Goal: Complete application form

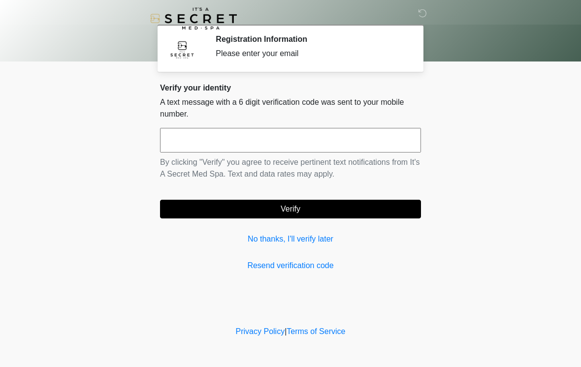
click at [305, 145] on input "text" at bounding box center [290, 140] width 261 height 25
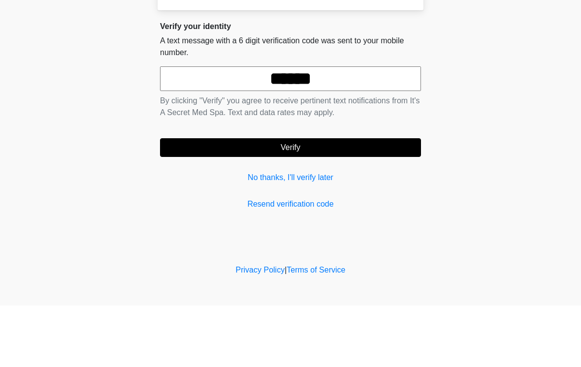
type input "******"
click at [332, 200] on button "Verify" at bounding box center [290, 209] width 261 height 19
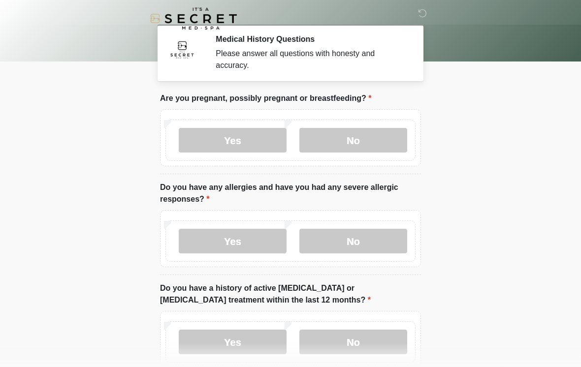
click at [360, 135] on label "No" at bounding box center [353, 140] width 108 height 25
click at [355, 250] on label "No" at bounding box center [353, 241] width 108 height 25
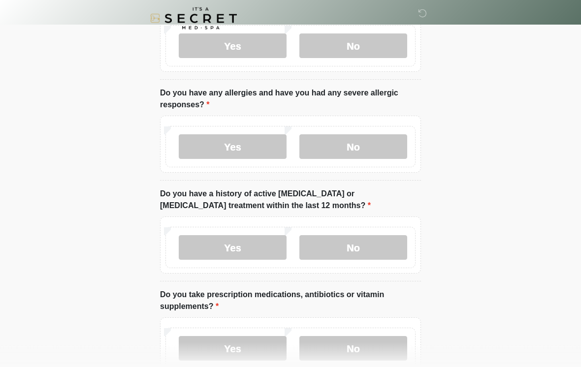
scroll to position [94, 0]
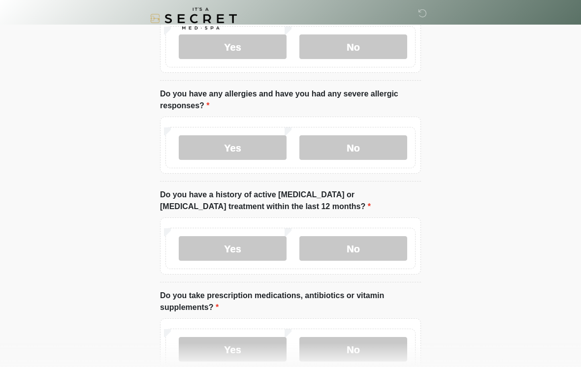
click at [386, 253] on label "No" at bounding box center [353, 248] width 108 height 25
click at [273, 345] on label "Yes" at bounding box center [233, 349] width 108 height 25
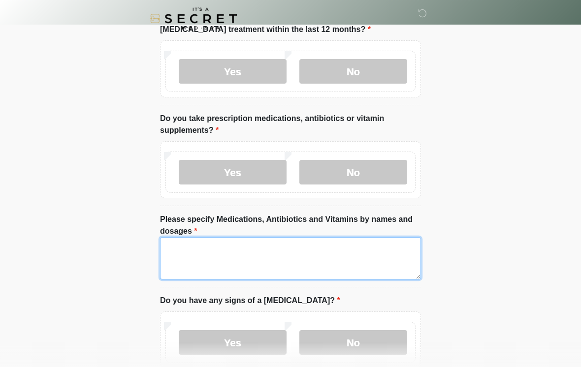
click at [331, 254] on textarea "Please specify Medications, Antibiotics and Vitamins by names and dosages" at bounding box center [290, 258] width 261 height 42
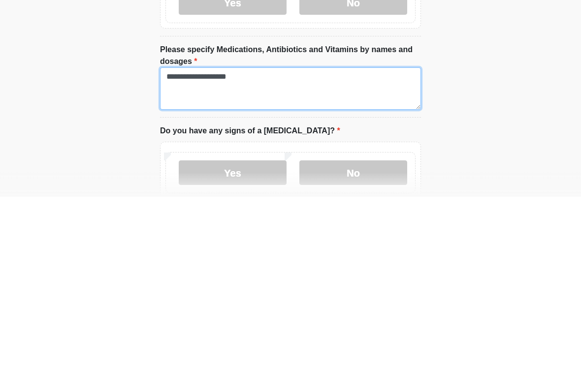
type textarea "**********"
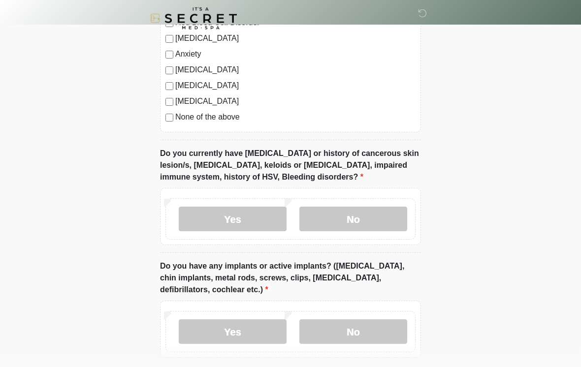
scroll to position [751, 0]
click at [366, 219] on label "No" at bounding box center [353, 219] width 108 height 25
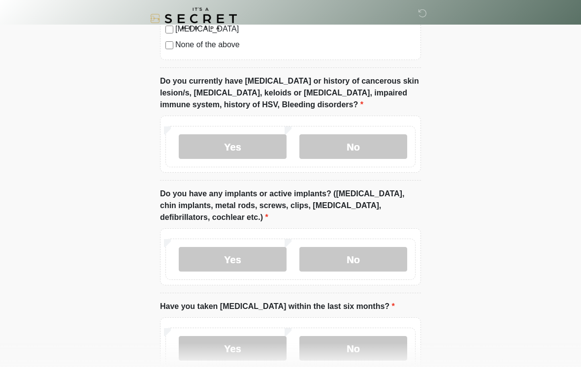
scroll to position [823, 0]
click at [255, 262] on label "Yes" at bounding box center [233, 259] width 108 height 25
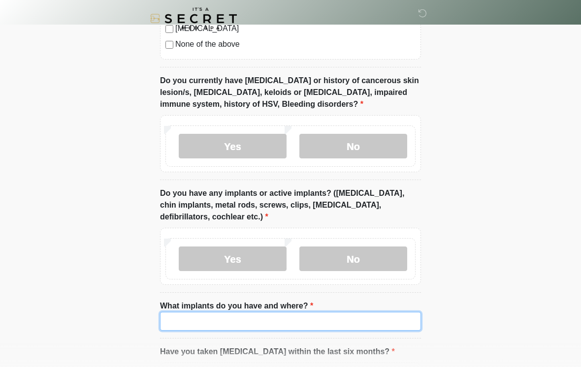
click at [251, 317] on input "What implants do you have and where?" at bounding box center [290, 321] width 261 height 19
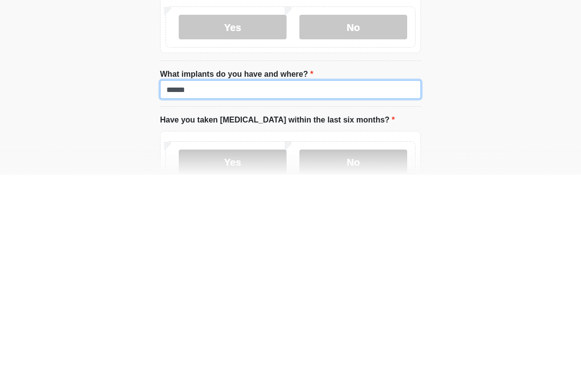
type input "******"
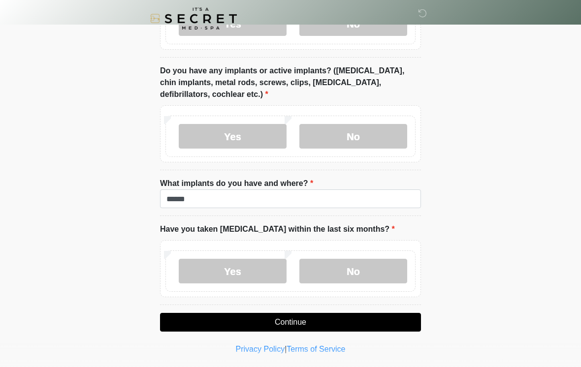
click at [375, 276] on label "No" at bounding box center [353, 271] width 108 height 25
click at [342, 322] on button "Continue" at bounding box center [290, 322] width 261 height 19
click at [345, 327] on button "Continue" at bounding box center [290, 322] width 261 height 19
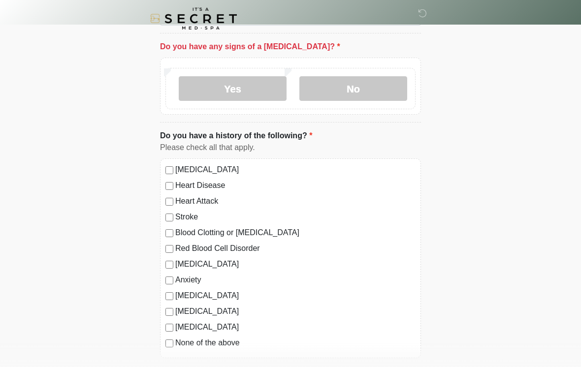
click at [357, 80] on label "No" at bounding box center [353, 88] width 108 height 25
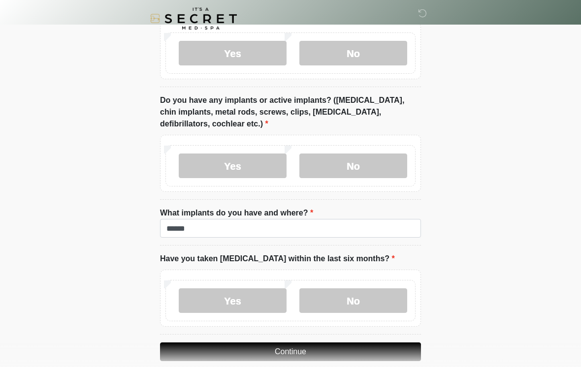
scroll to position [946, 0]
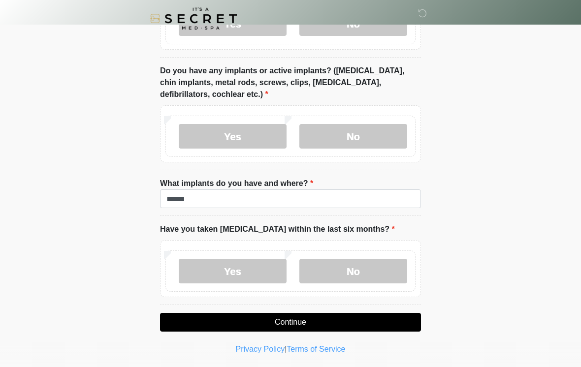
click at [366, 321] on button "Continue" at bounding box center [290, 322] width 261 height 19
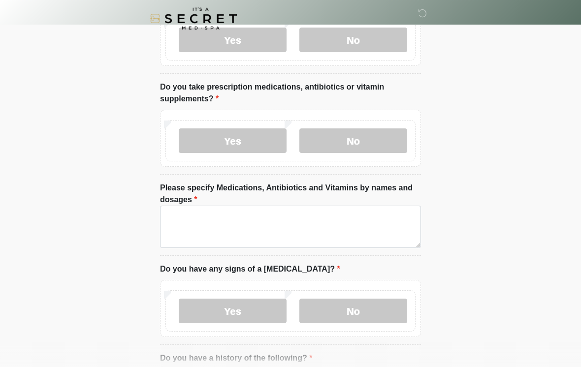
scroll to position [0, 0]
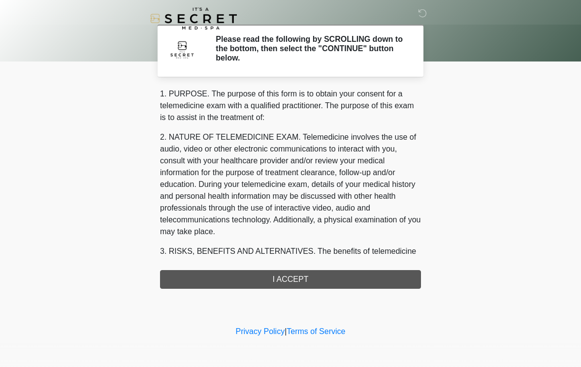
click at [288, 278] on div "1. PURPOSE. The purpose of this form is to obtain your consent for a telemedici…" at bounding box center [290, 188] width 261 height 201
click at [299, 285] on div "1. PURPOSE. The purpose of this form is to obtain your consent for a telemedici…" at bounding box center [290, 188] width 261 height 201
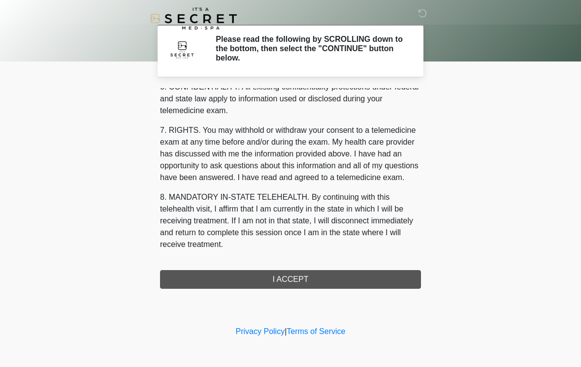
click at [303, 286] on button "I ACCEPT" at bounding box center [290, 279] width 261 height 19
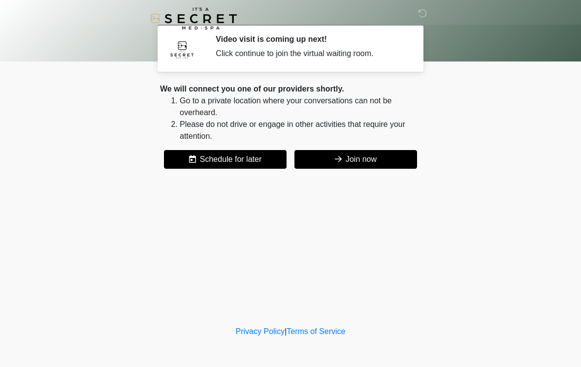
click at [382, 152] on button "Join now" at bounding box center [355, 159] width 123 height 19
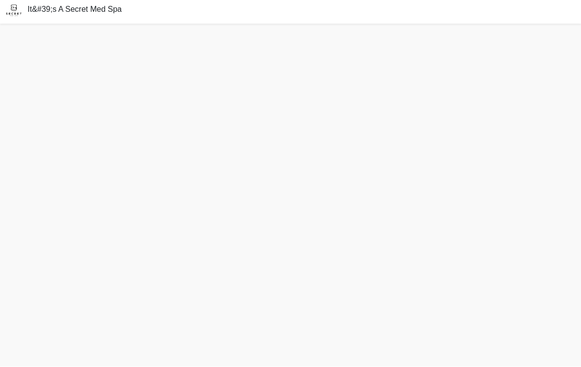
scroll to position [18, 0]
